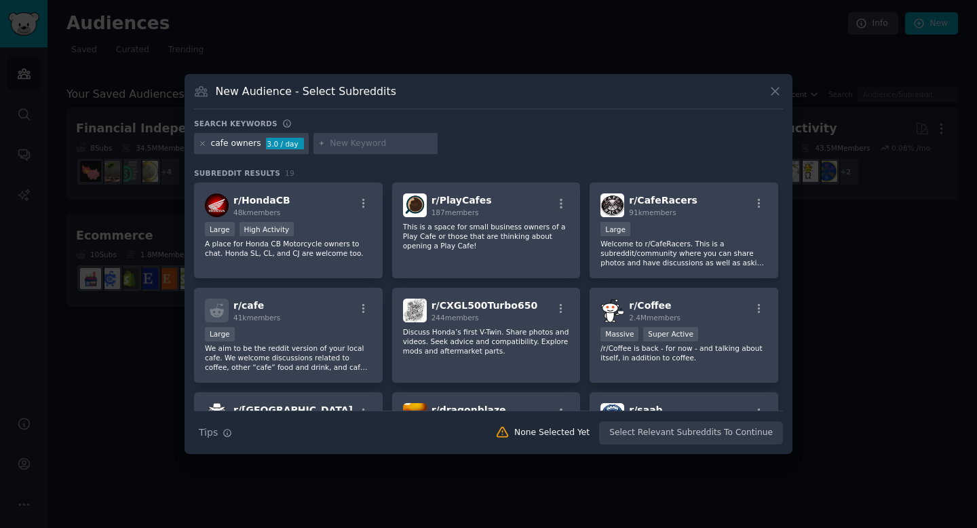
scroll to position [9, 0]
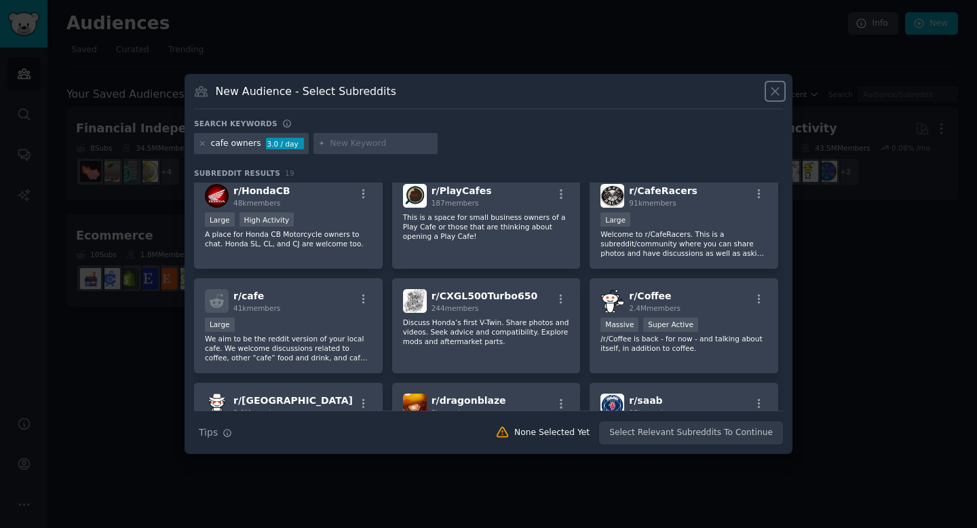
click at [779, 87] on icon at bounding box center [775, 91] width 14 height 14
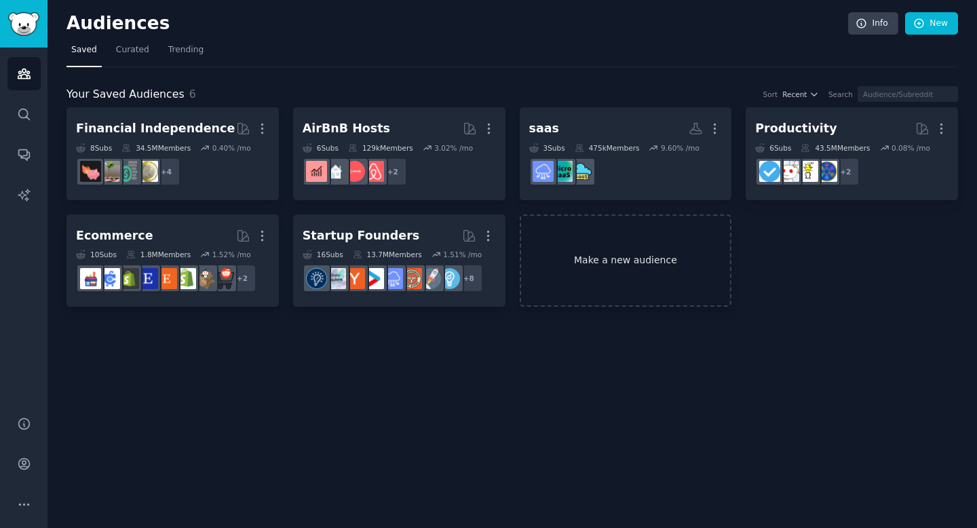
click at [623, 277] on link "Make a new audience" at bounding box center [626, 260] width 212 height 93
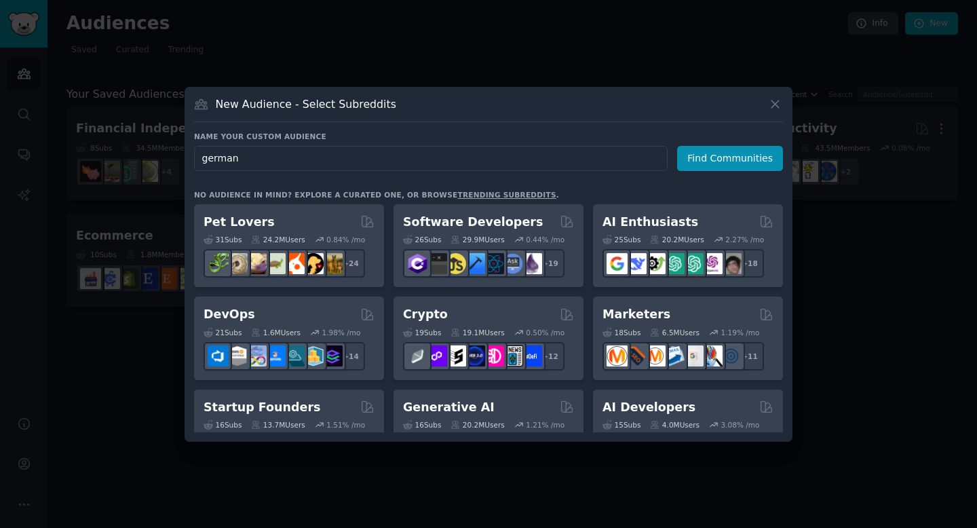
type input "german"
click button "Find Communities" at bounding box center [730, 158] width 106 height 25
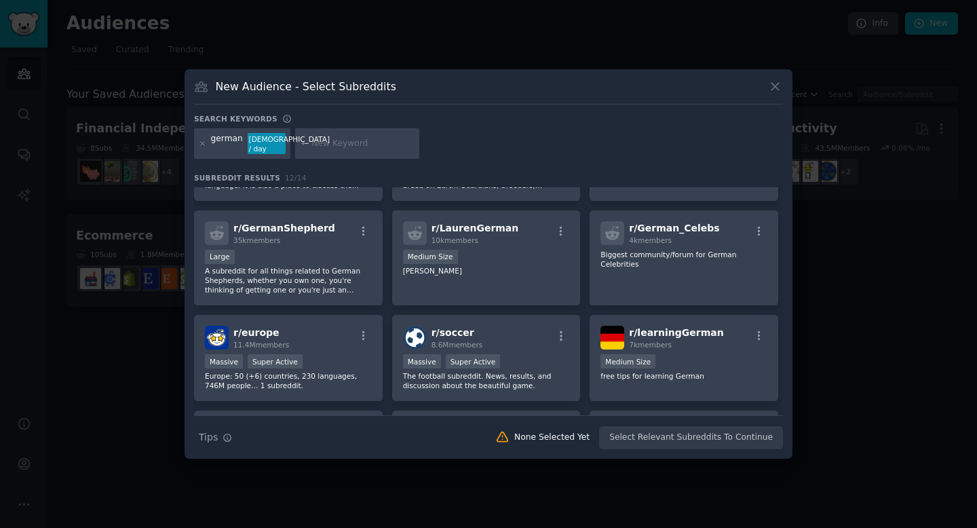
scroll to position [88, 0]
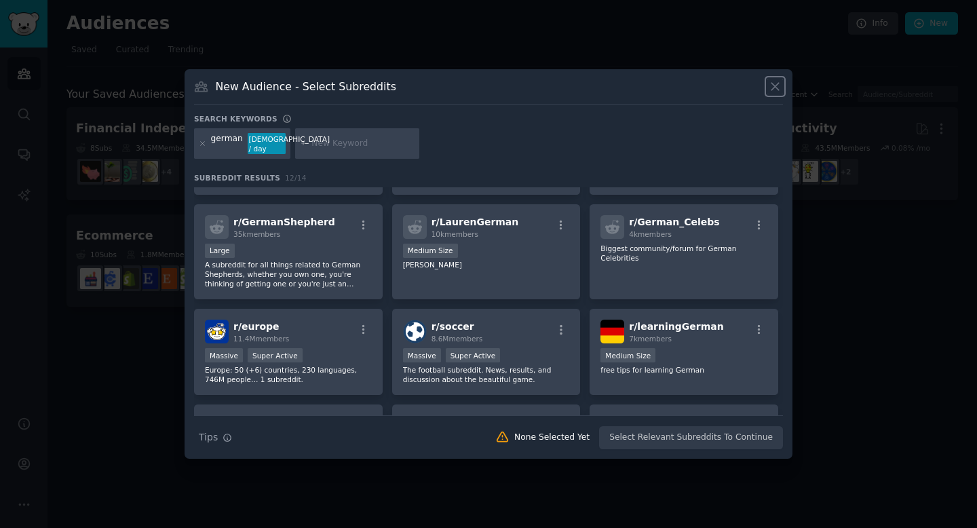
click at [779, 90] on icon at bounding box center [775, 86] width 14 height 14
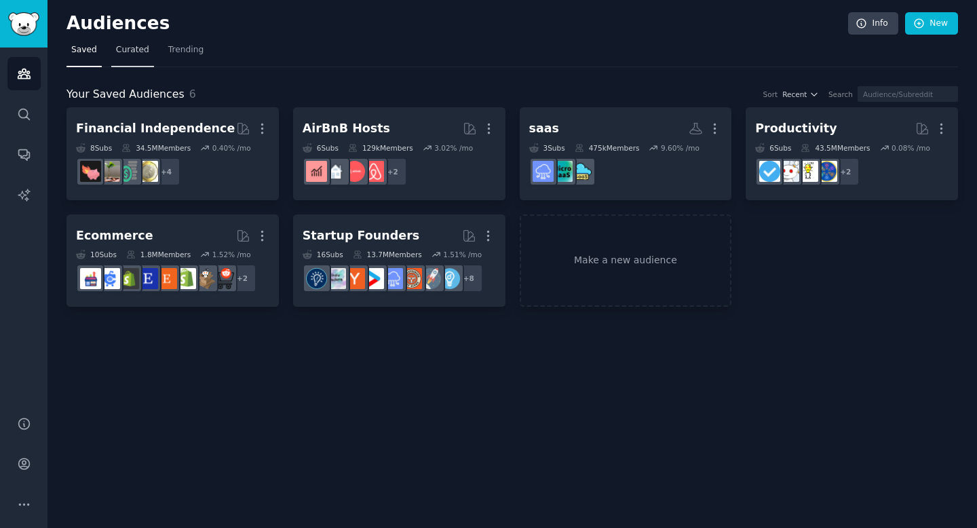
click at [134, 50] on span "Curated" at bounding box center [132, 50] width 33 height 12
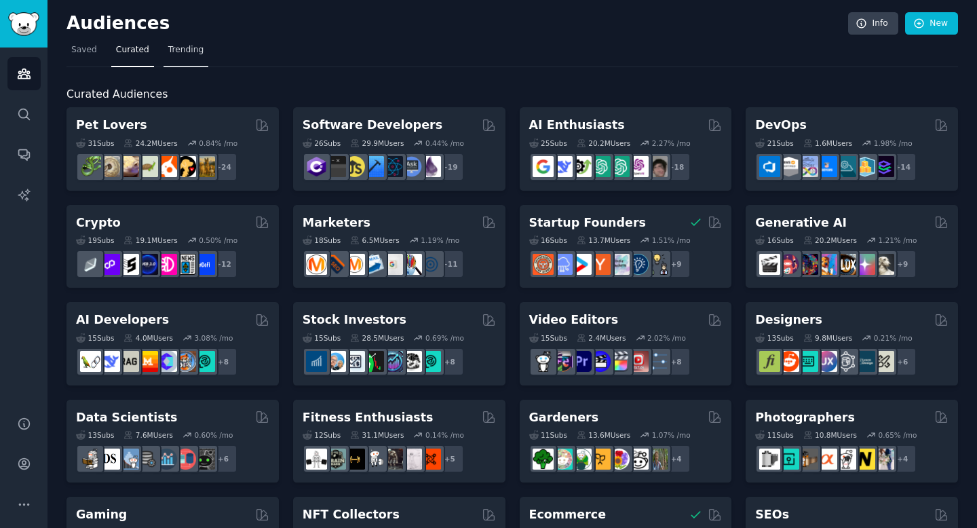
click at [178, 59] on link "Trending" at bounding box center [185, 53] width 45 height 28
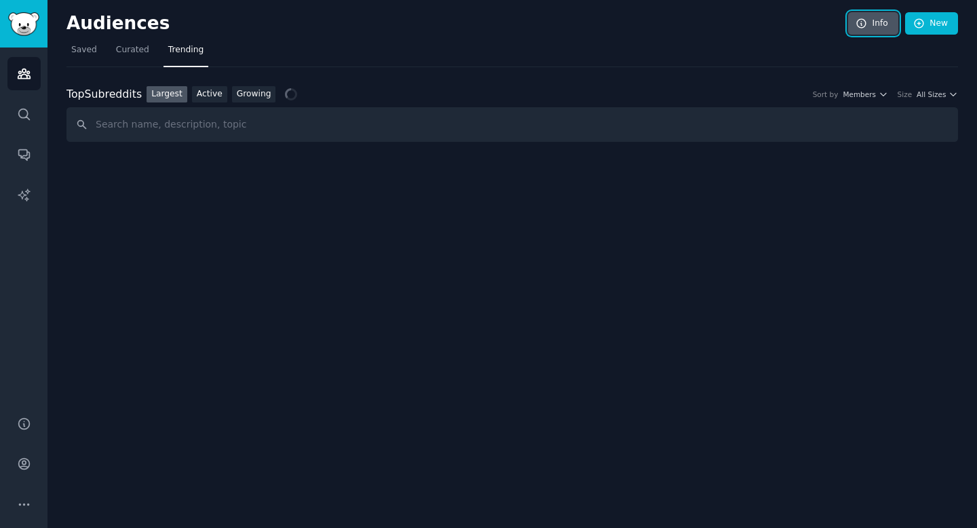
click at [857, 24] on icon at bounding box center [861, 24] width 12 height 12
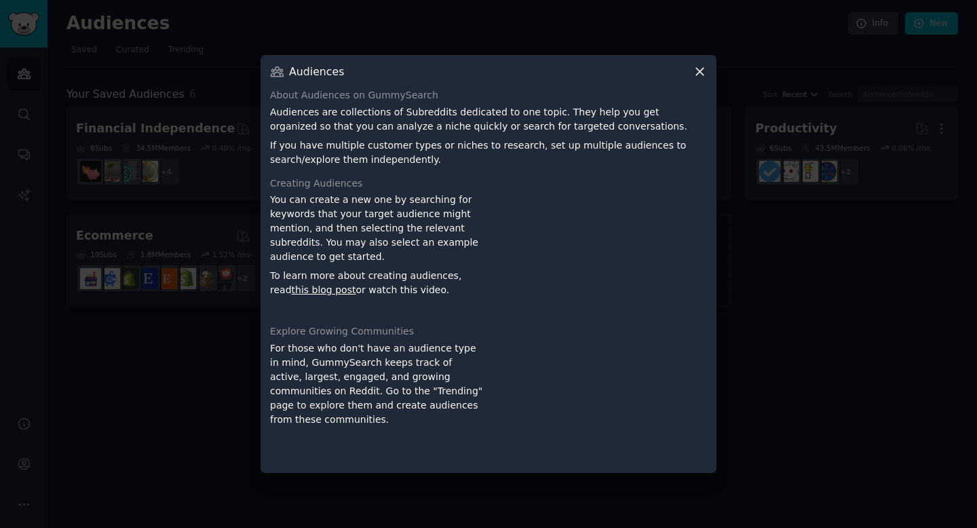
click at [712, 71] on div "Audiences About Audiences on GummySearch Audiences are collections of Subreddit…" at bounding box center [488, 264] width 456 height 418
click at [702, 71] on icon at bounding box center [700, 71] width 14 height 14
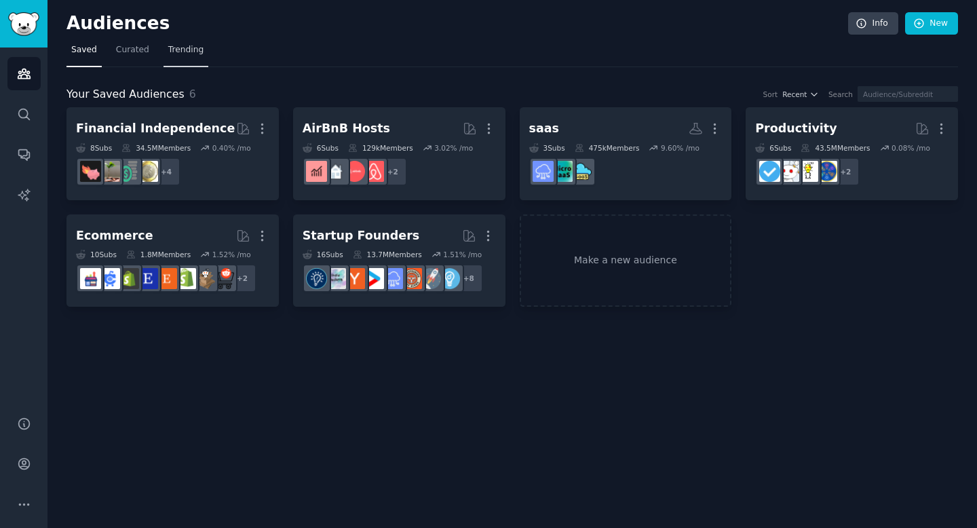
click at [190, 50] on span "Trending" at bounding box center [185, 50] width 35 height 12
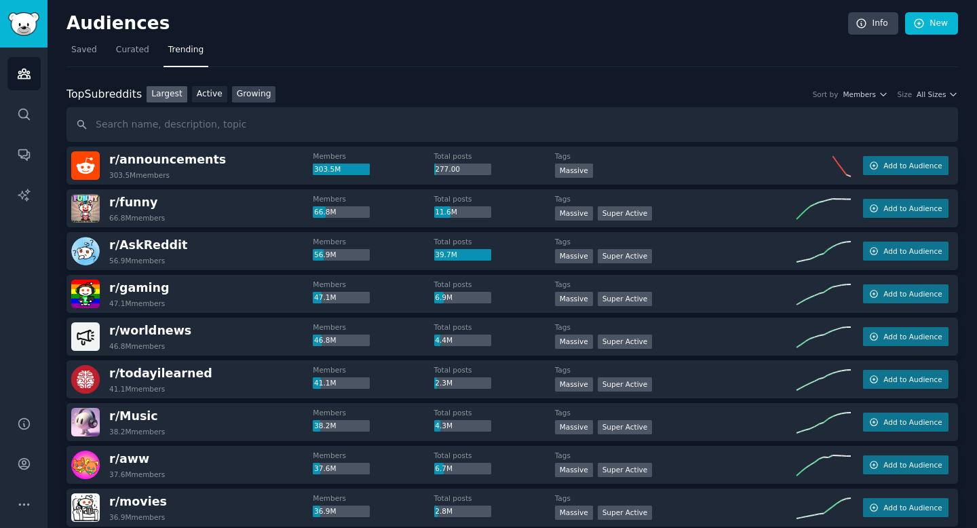
click at [261, 92] on link "Growing" at bounding box center [254, 94] width 44 height 17
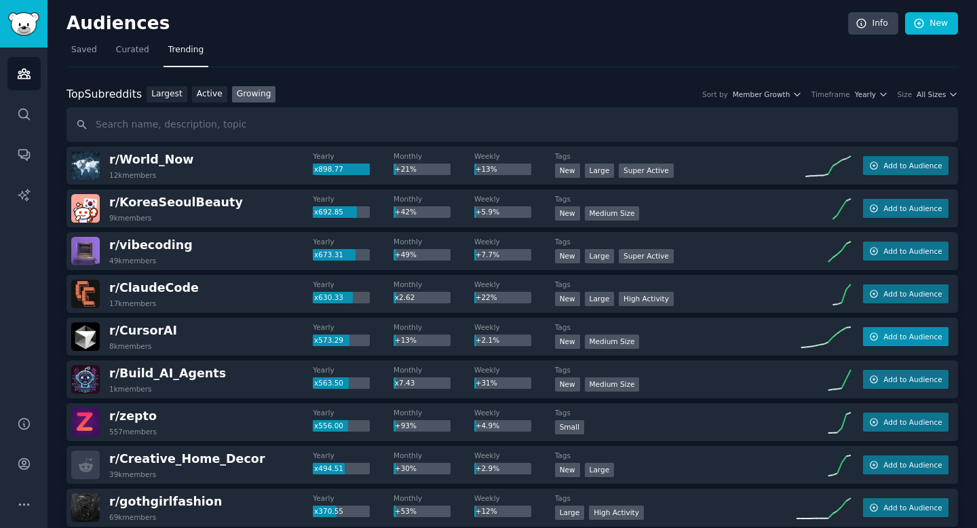
click at [901, 336] on span "Add to Audience" at bounding box center [912, 336] width 58 height 9
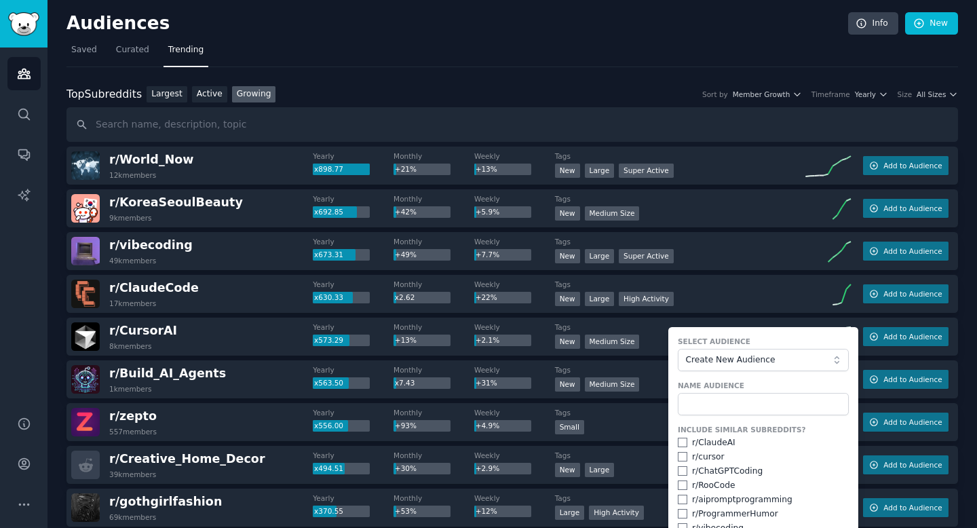
click at [202, 344] on div "r/ CursorAI 8k members" at bounding box center [191, 336] width 241 height 28
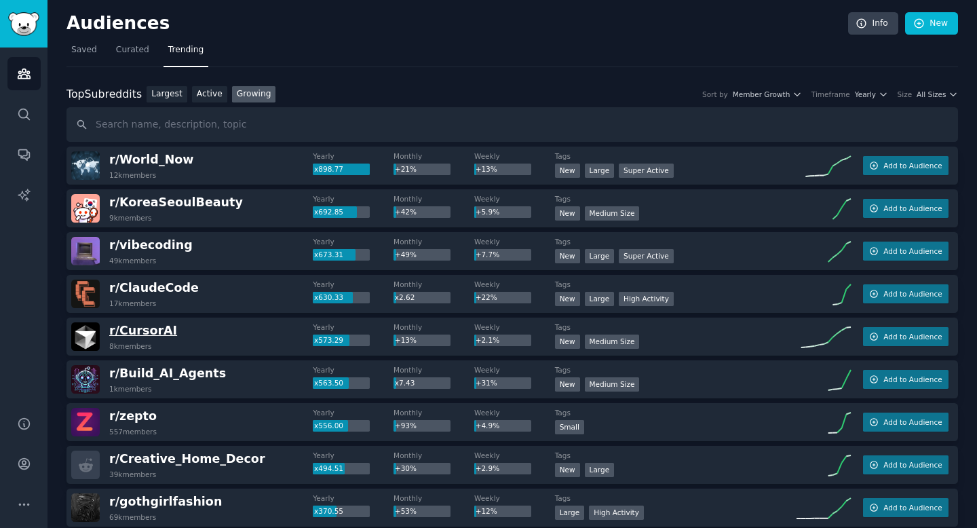
click at [148, 328] on span "r/ CursorAI" at bounding box center [143, 331] width 68 height 14
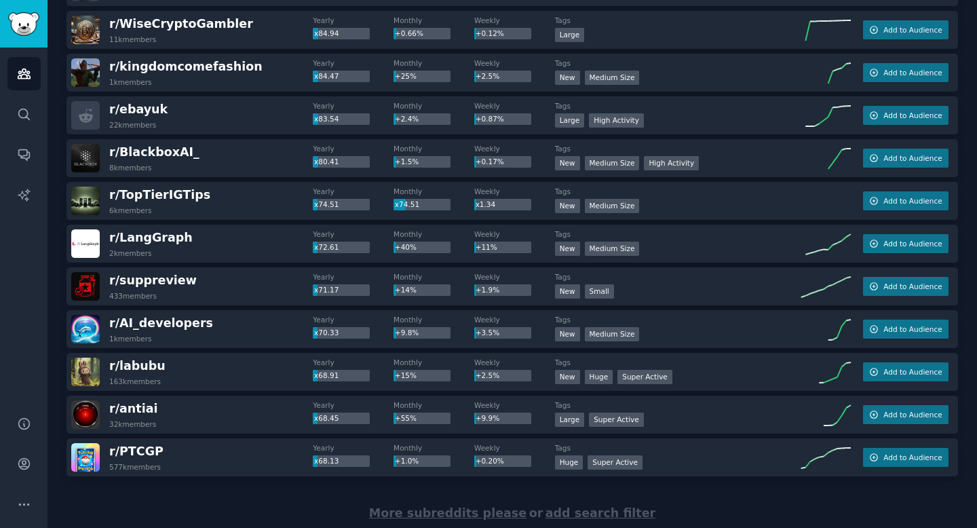
scroll to position [1832, 0]
